Goal: Information Seeking & Learning: Learn about a topic

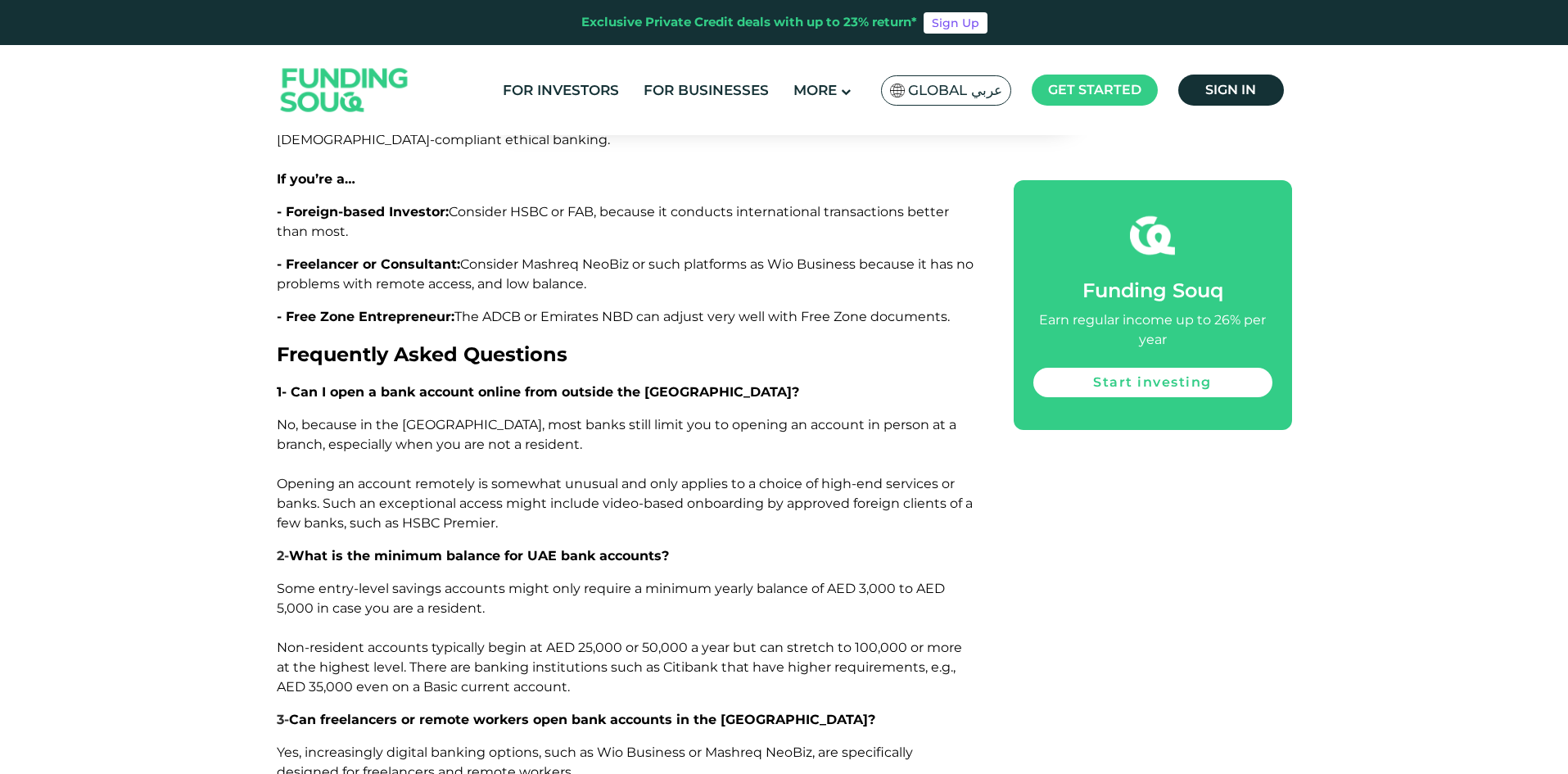
scroll to position [5733, 0]
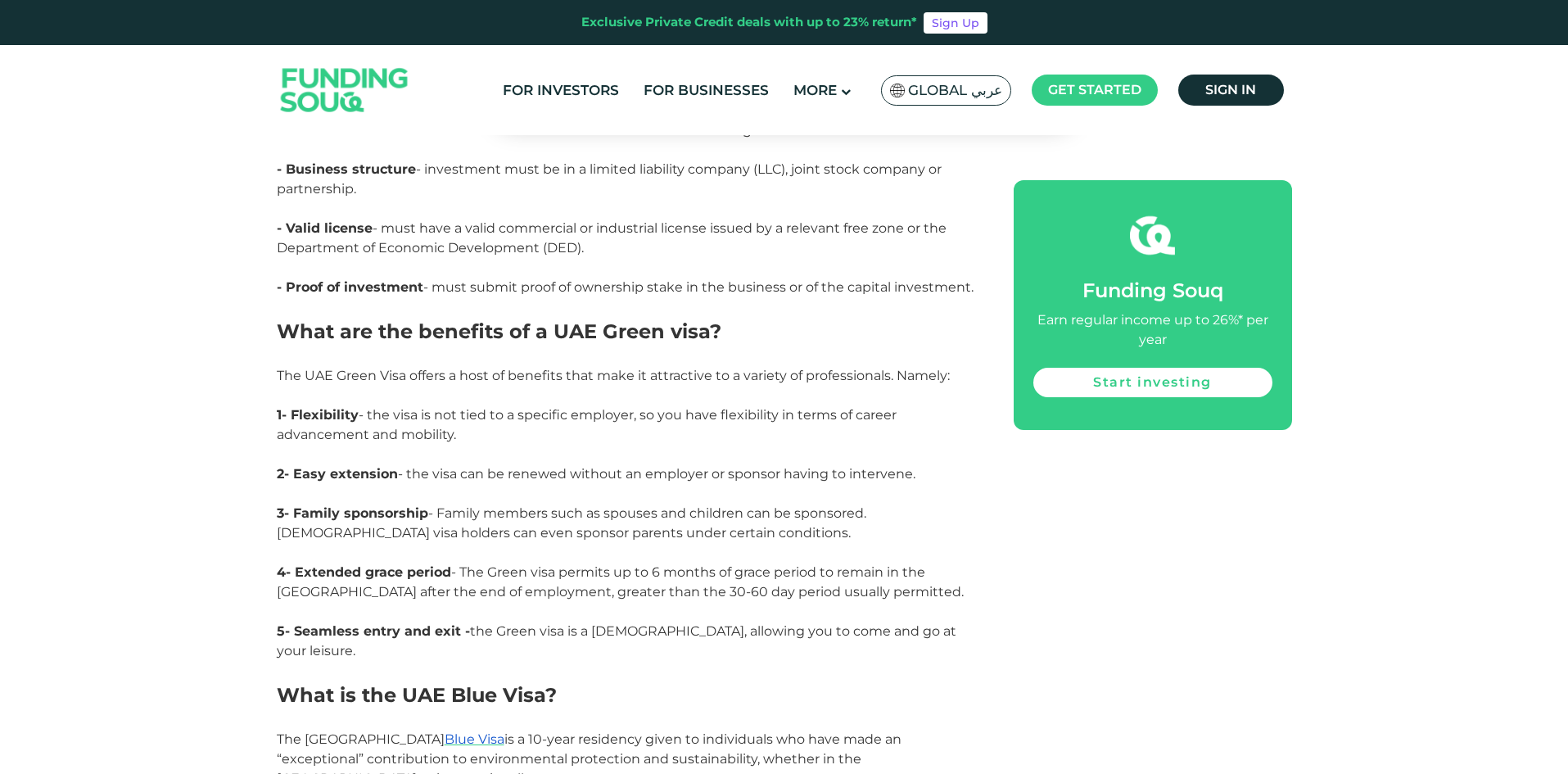
scroll to position [1884, 0]
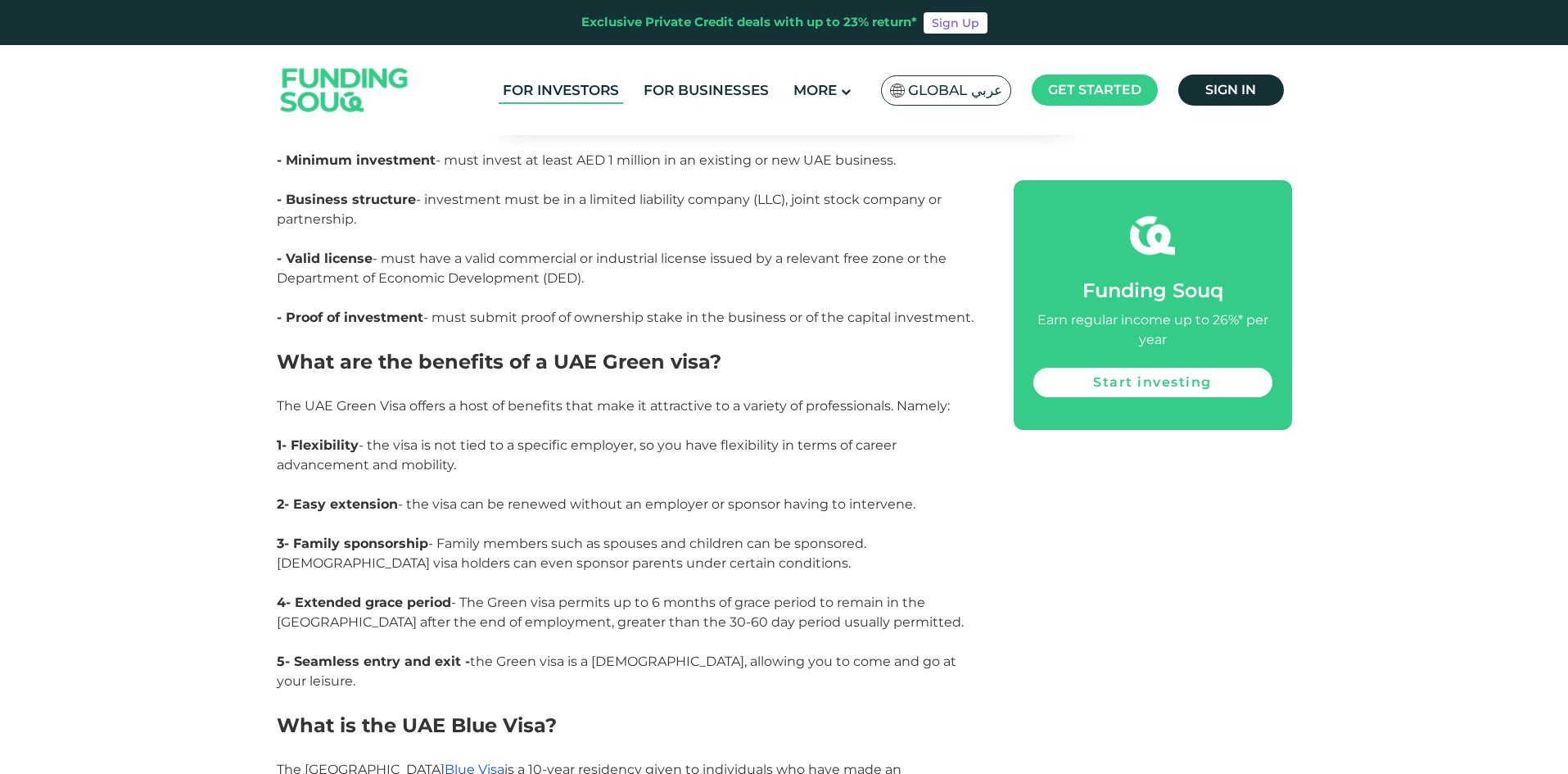
click at [562, 91] on link "For Investors" at bounding box center [561, 90] width 125 height 27
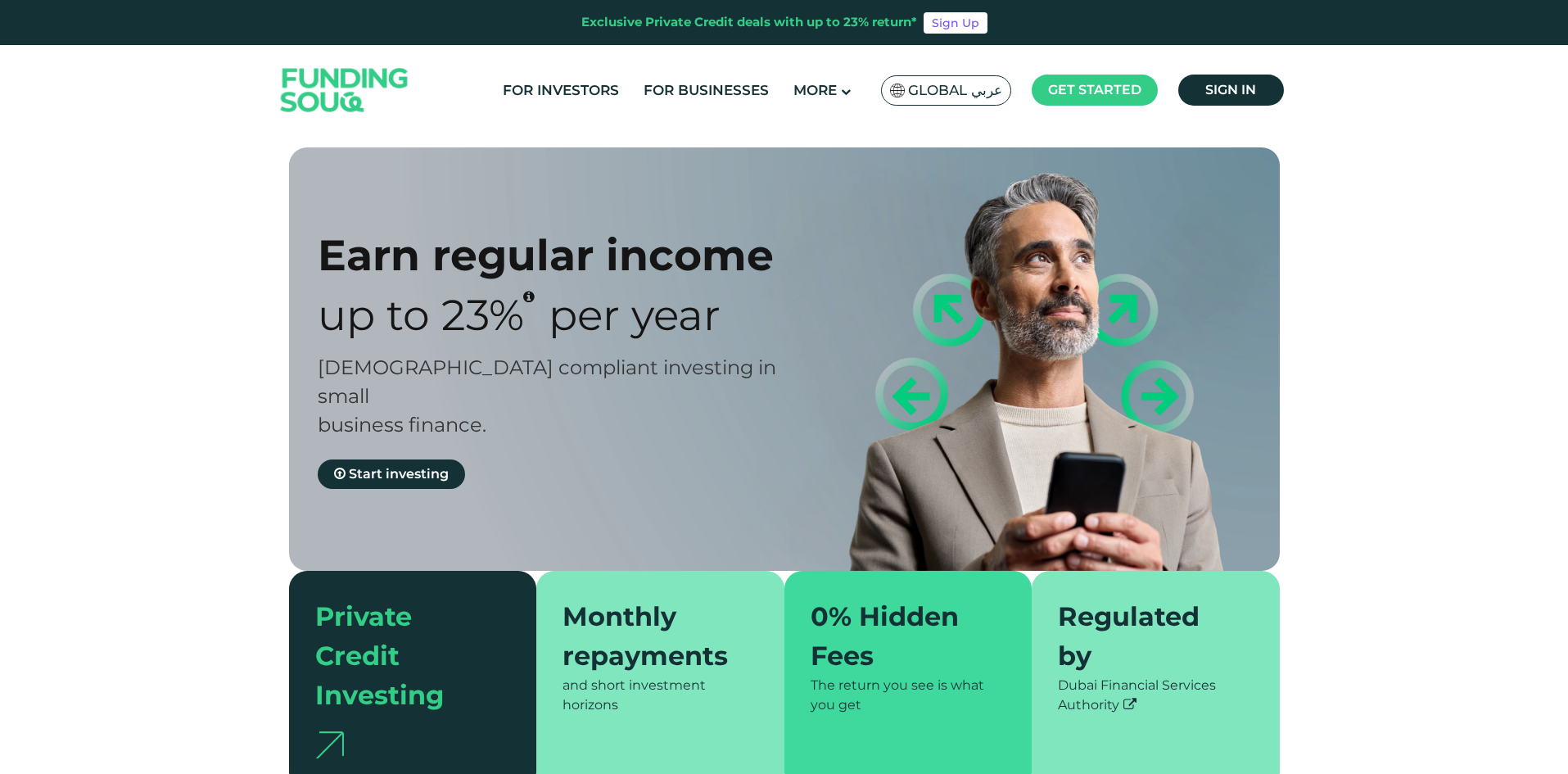
type tc-range-slider "4"
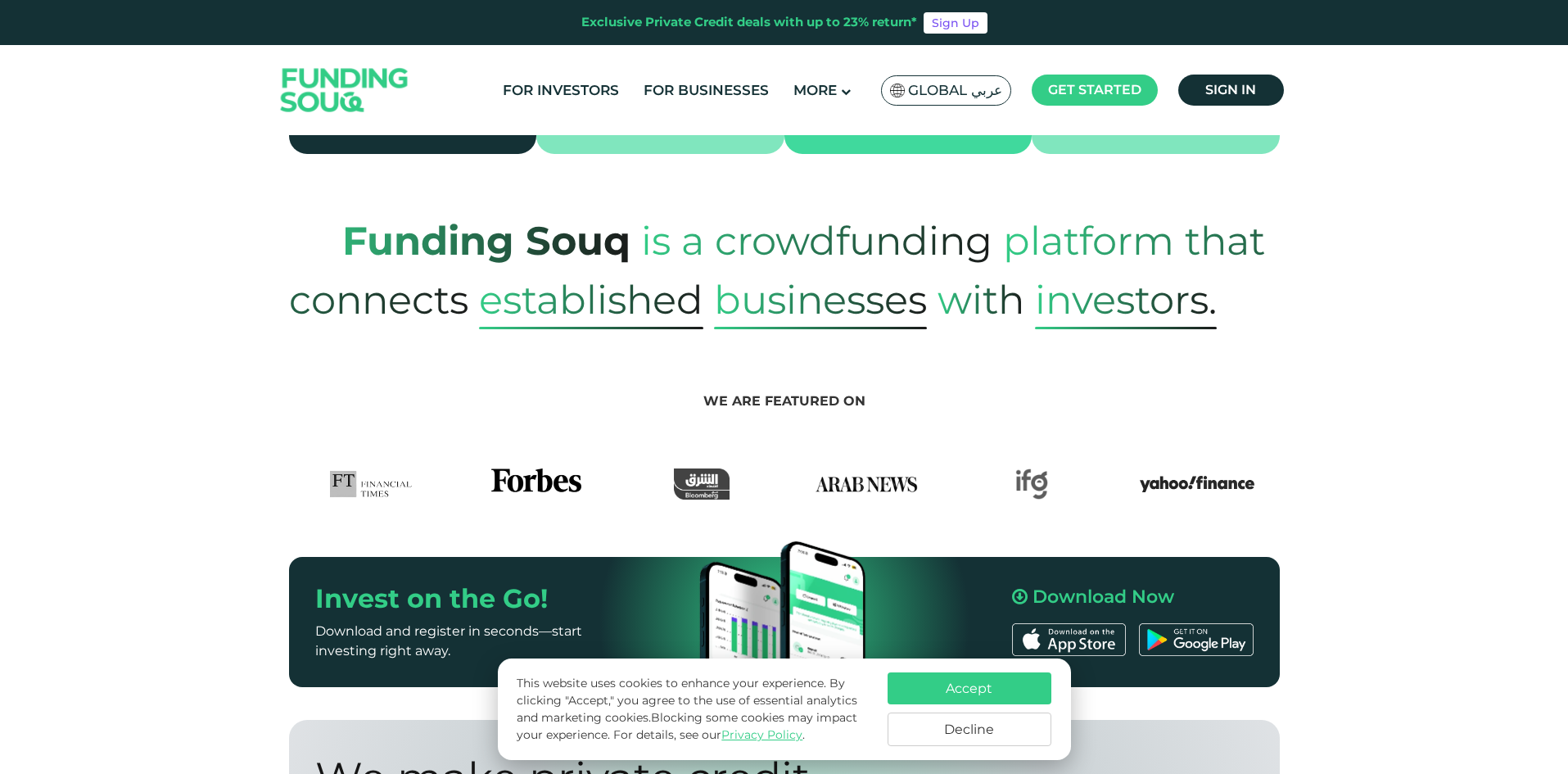
scroll to position [655, 0]
